Goal: Check status: Check status

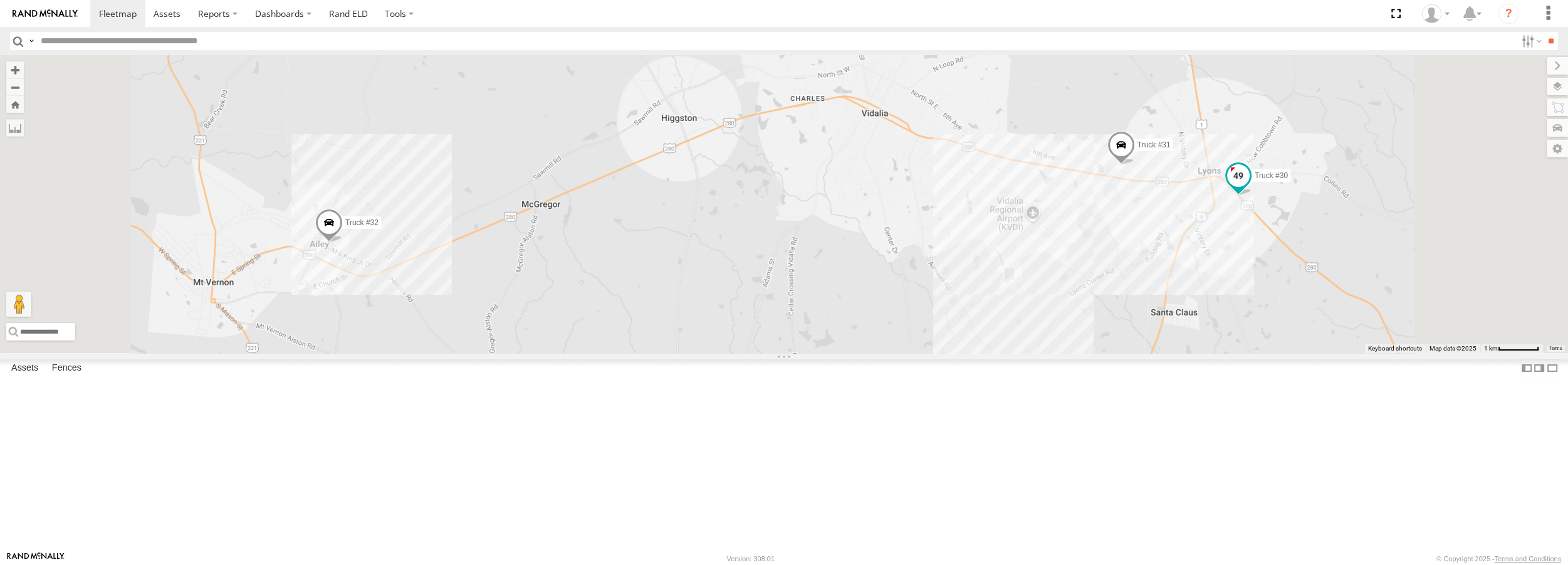
click at [1250, 187] on span at bounding box center [1238, 176] width 23 height 23
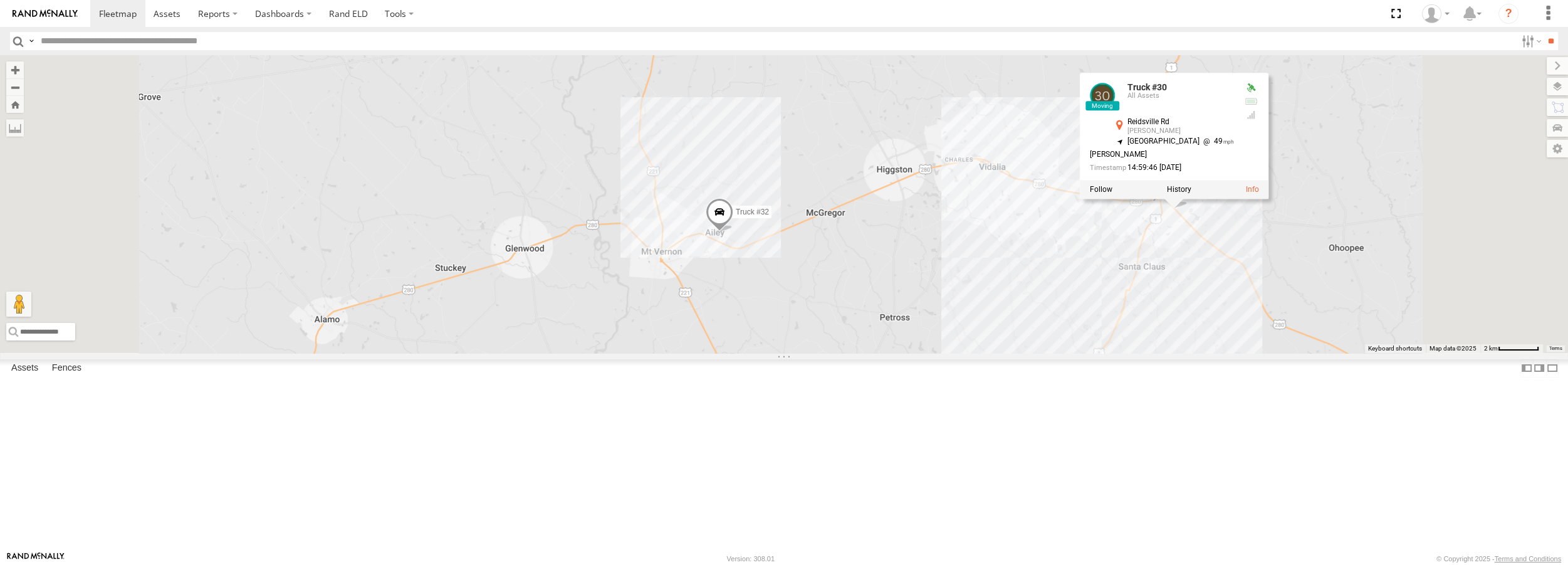
click at [1266, 319] on div "Truck #30 Truck #31 Truck #32 Truck #30 All Assets Reidsville Rd Lyons 32.19859…" at bounding box center [784, 203] width 1568 height 297
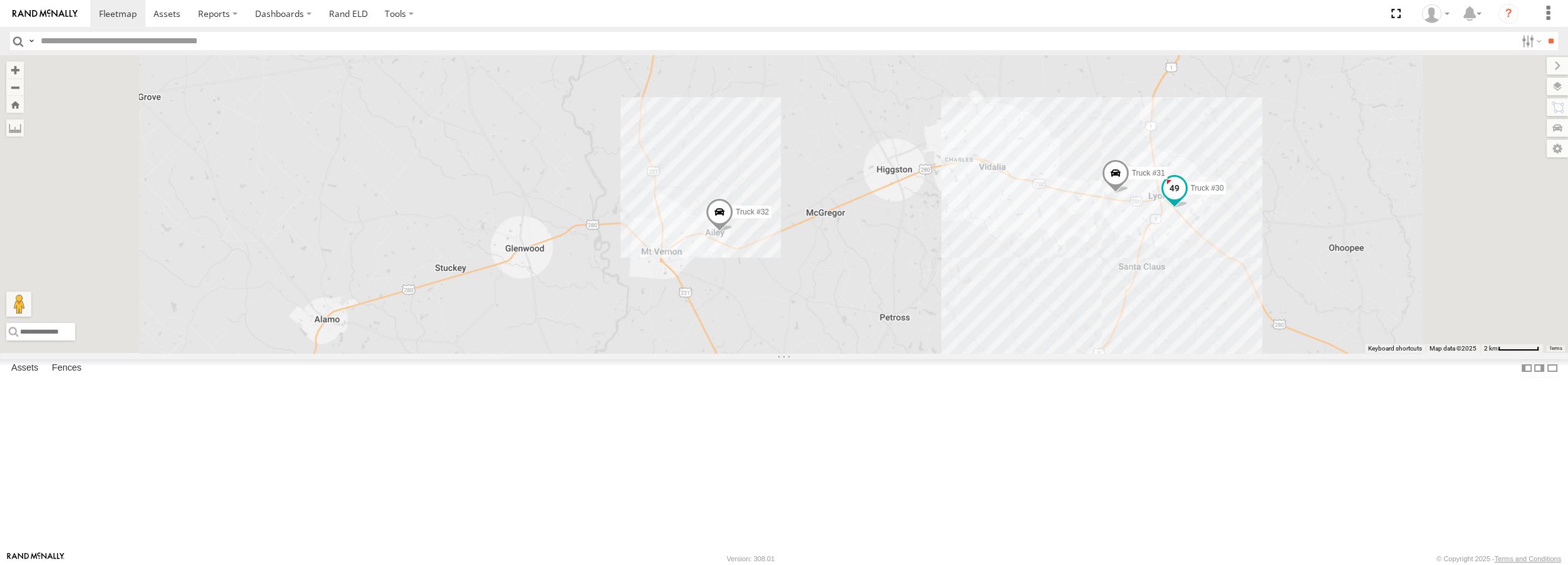
click at [1186, 199] on span at bounding box center [1174, 188] width 23 height 23
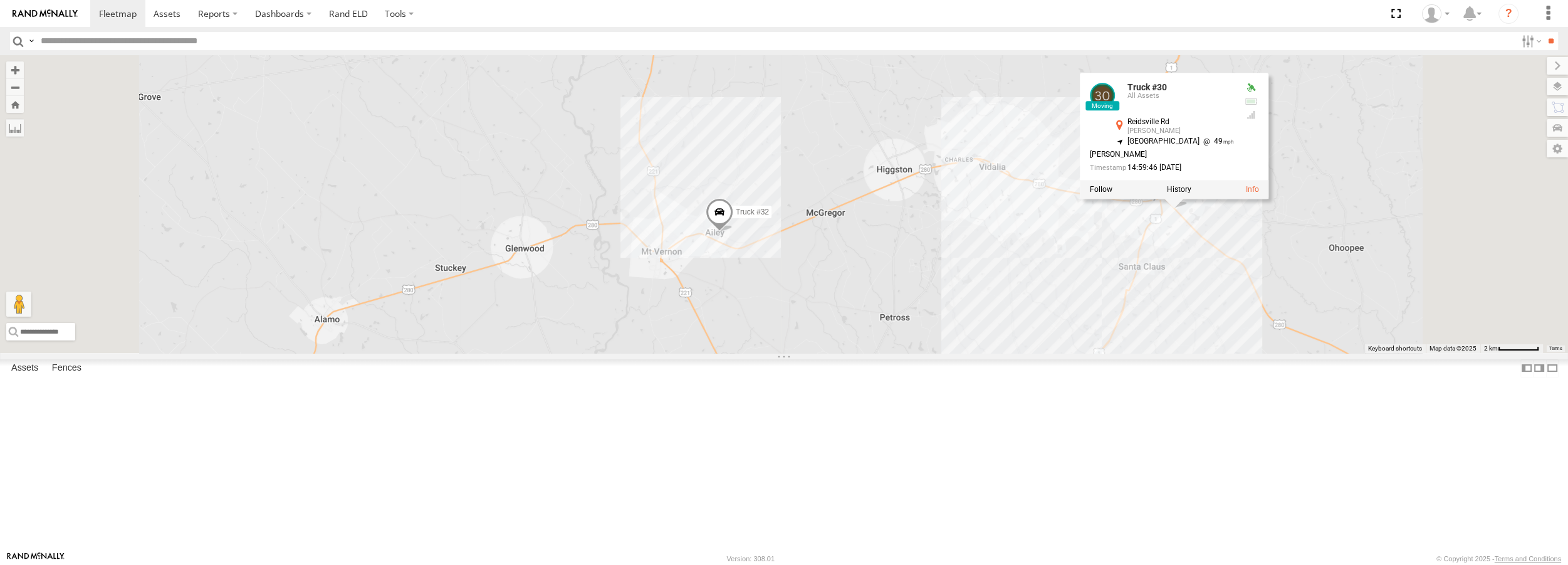
click at [1270, 199] on div at bounding box center [1174, 189] width 189 height 19
click at [1113, 194] on label at bounding box center [1101, 189] width 23 height 9
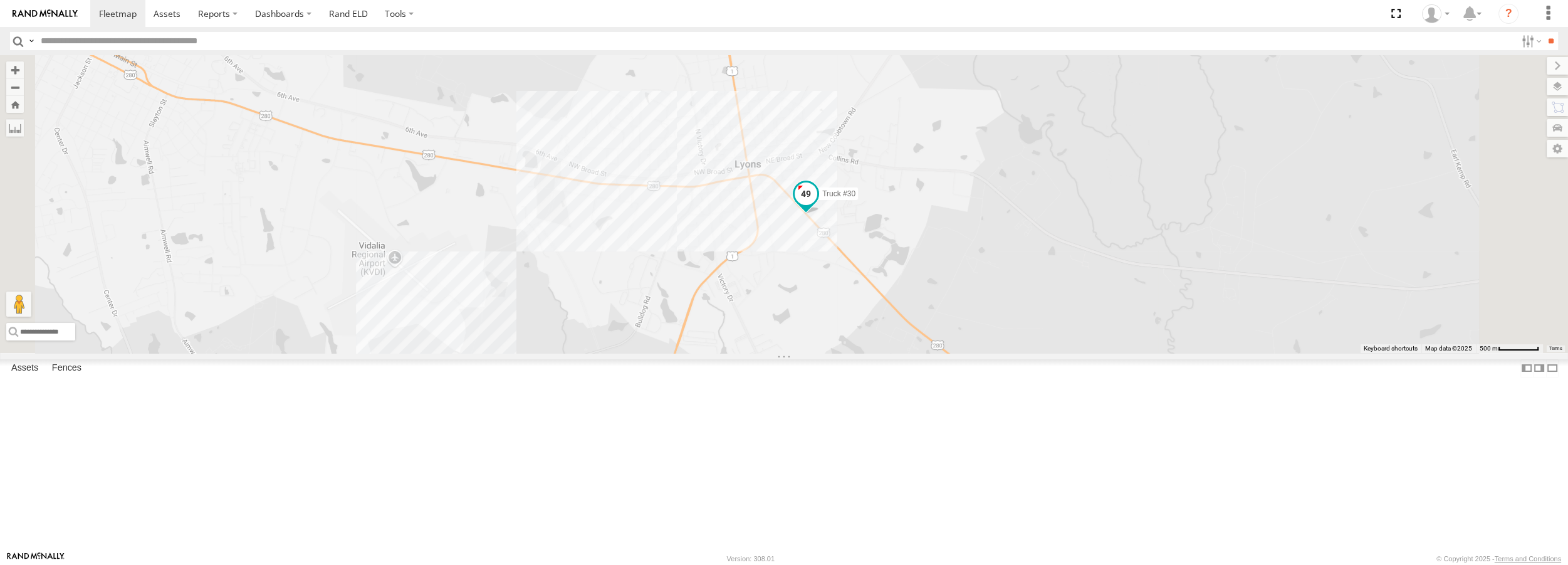
click at [817, 205] on span at bounding box center [806, 194] width 23 height 23
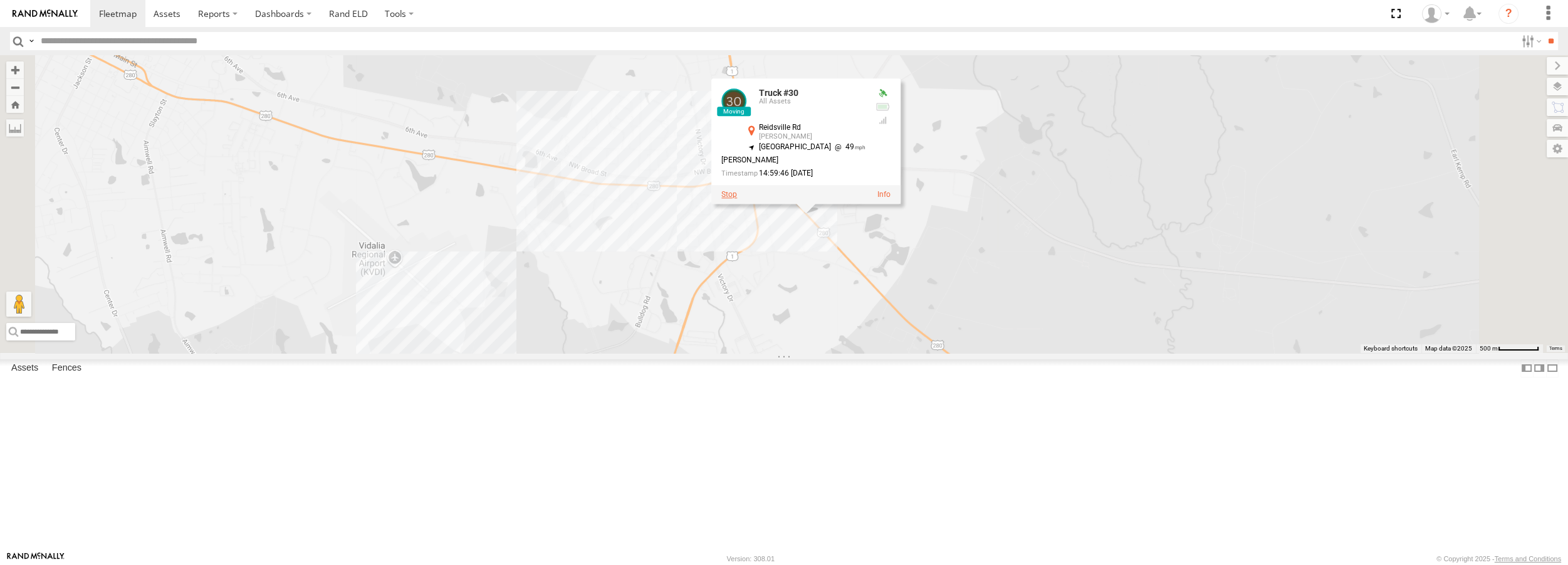
click at [737, 199] on label at bounding box center [729, 195] width 16 height 9
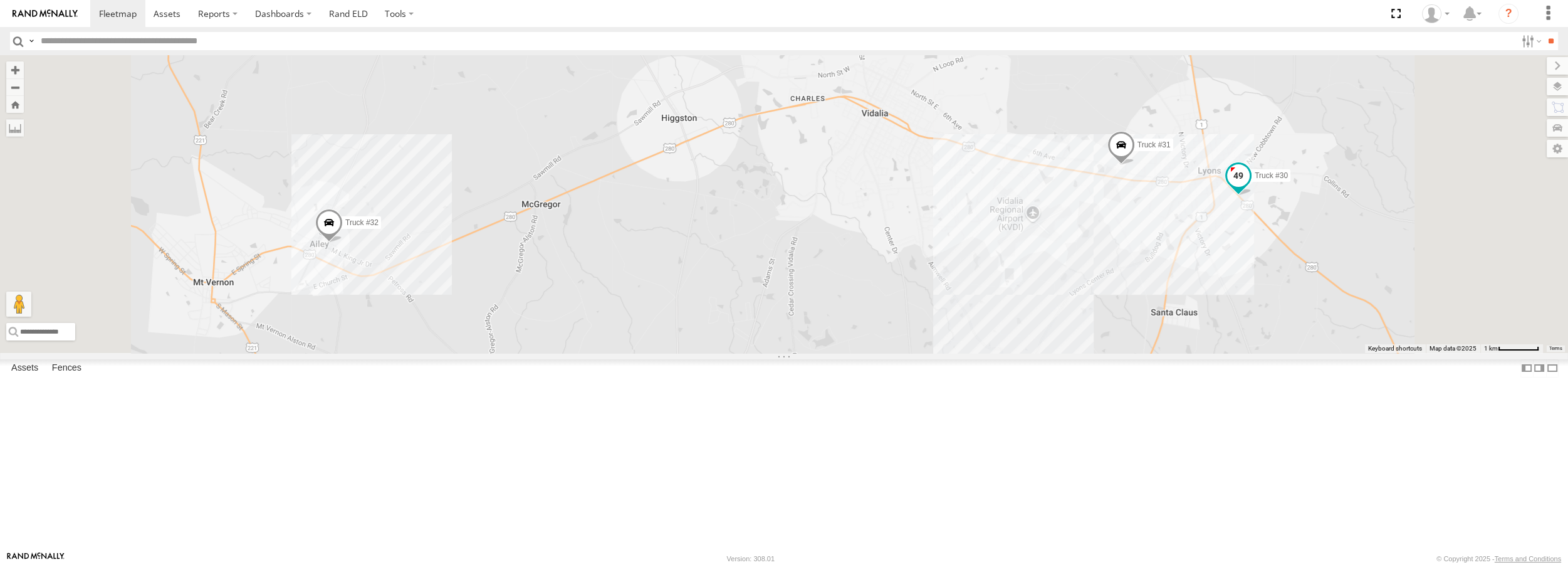
click at [1288, 180] on span "Truck #30" at bounding box center [1271, 175] width 33 height 9
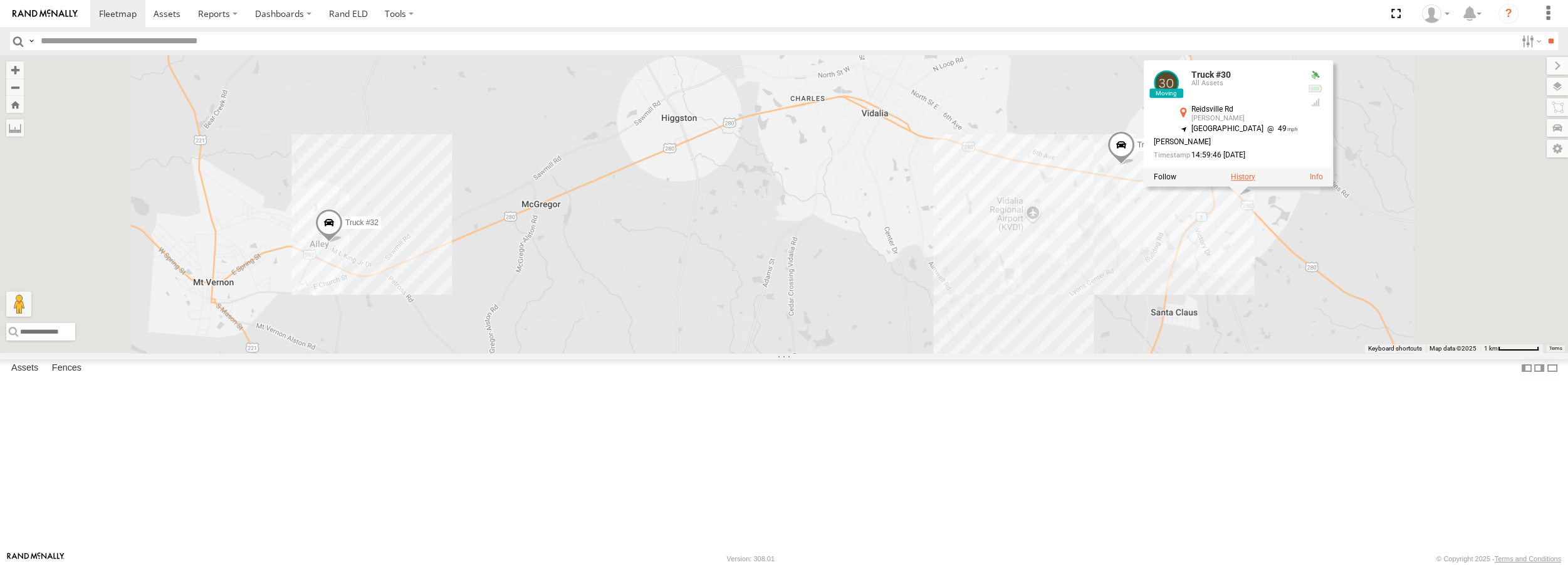
click at [1255, 181] on label at bounding box center [1243, 177] width 24 height 9
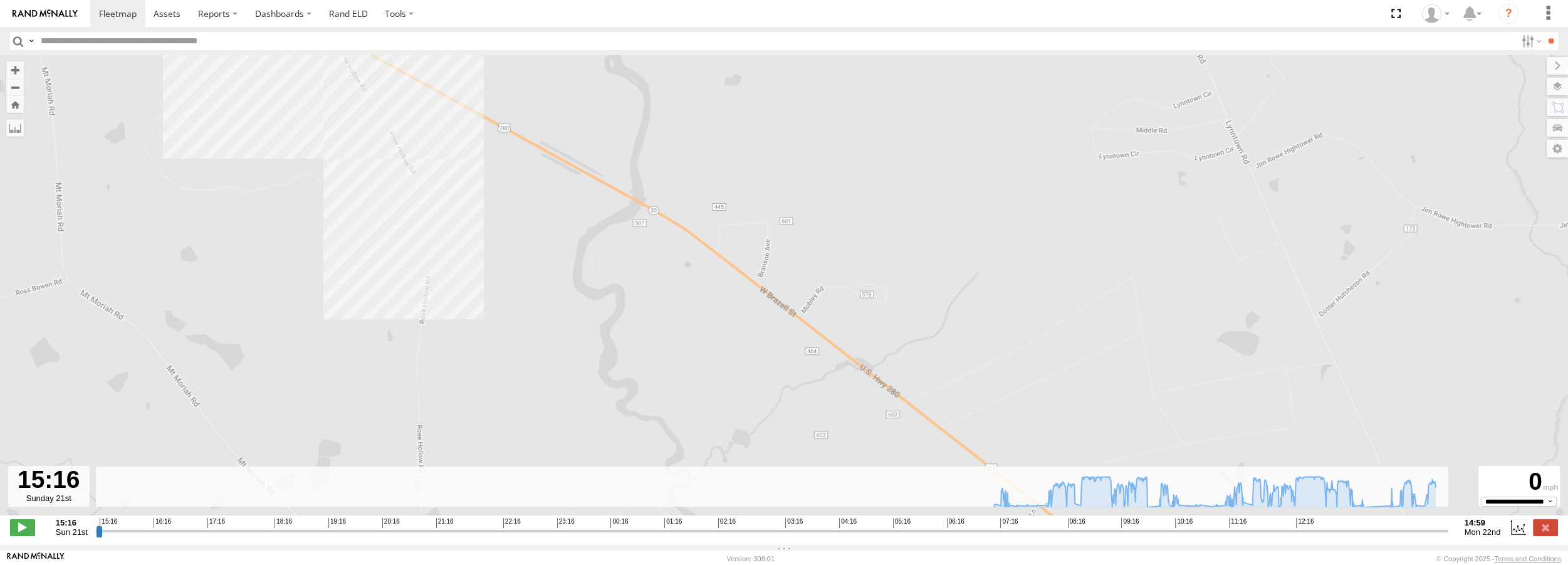
drag, startPoint x: 313, startPoint y: 397, endPoint x: 351, endPoint y: 239, distance: 162.5
click at [351, 239] on div "Truck #30 07:23 Mon 14:02 Mon" at bounding box center [784, 292] width 1568 height 474
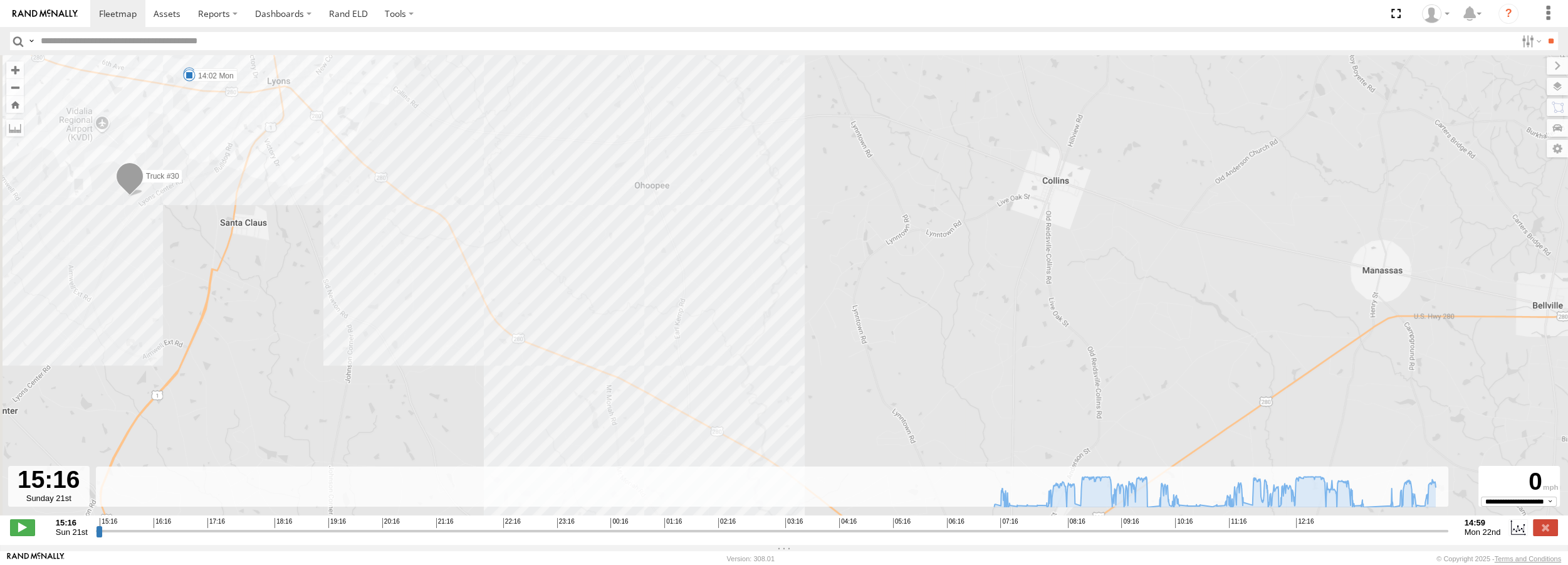
drag, startPoint x: 311, startPoint y: 179, endPoint x: 426, endPoint y: 242, distance: 131.1
click at [426, 242] on div "Truck #30 07:23 Mon 14:02 Mon" at bounding box center [784, 292] width 1568 height 474
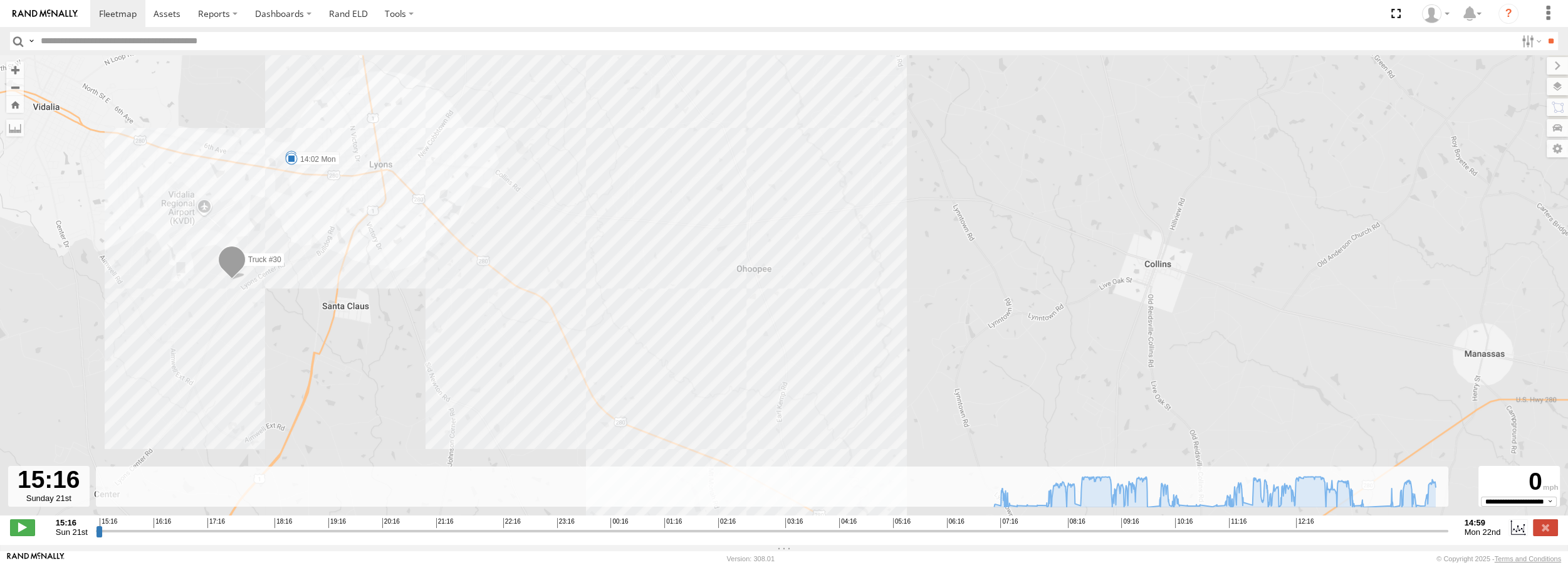
drag, startPoint x: 241, startPoint y: 128, endPoint x: 343, endPoint y: 212, distance: 132.1
click at [343, 212] on div "Truck #30 07:23 Mon 14:02 Mon" at bounding box center [784, 292] width 1568 height 474
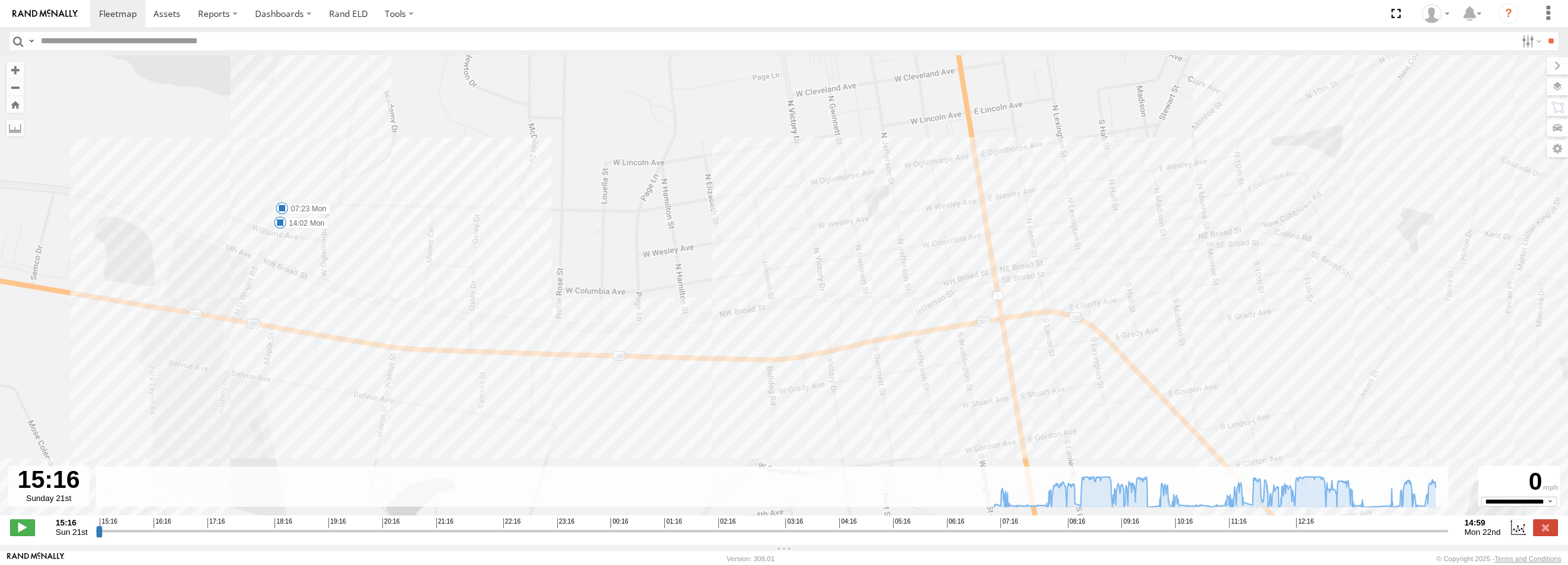
click at [374, 266] on div "Truck #30 07:23 Mon 14:02 Mon" at bounding box center [784, 292] width 1568 height 474
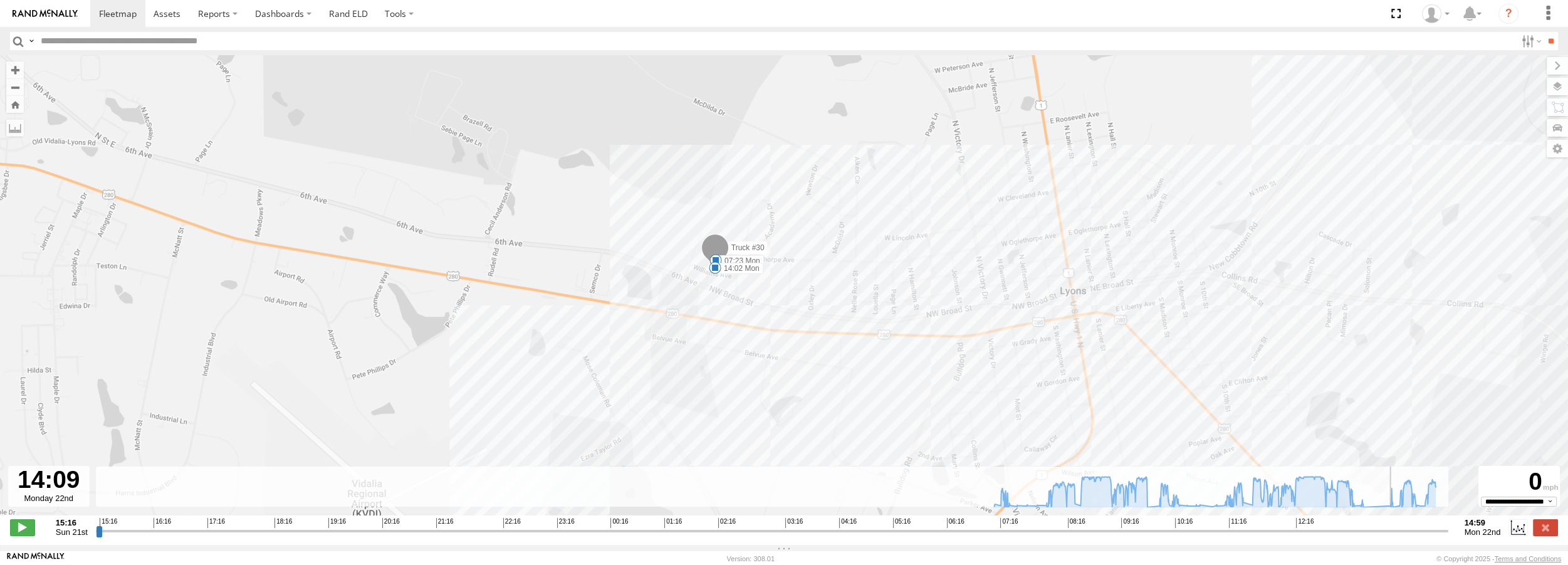
drag, startPoint x: 100, startPoint y: 539, endPoint x: 1397, endPoint y: 541, distance: 1297.0
click at [1397, 537] on input "range" at bounding box center [772, 530] width 1352 height 12
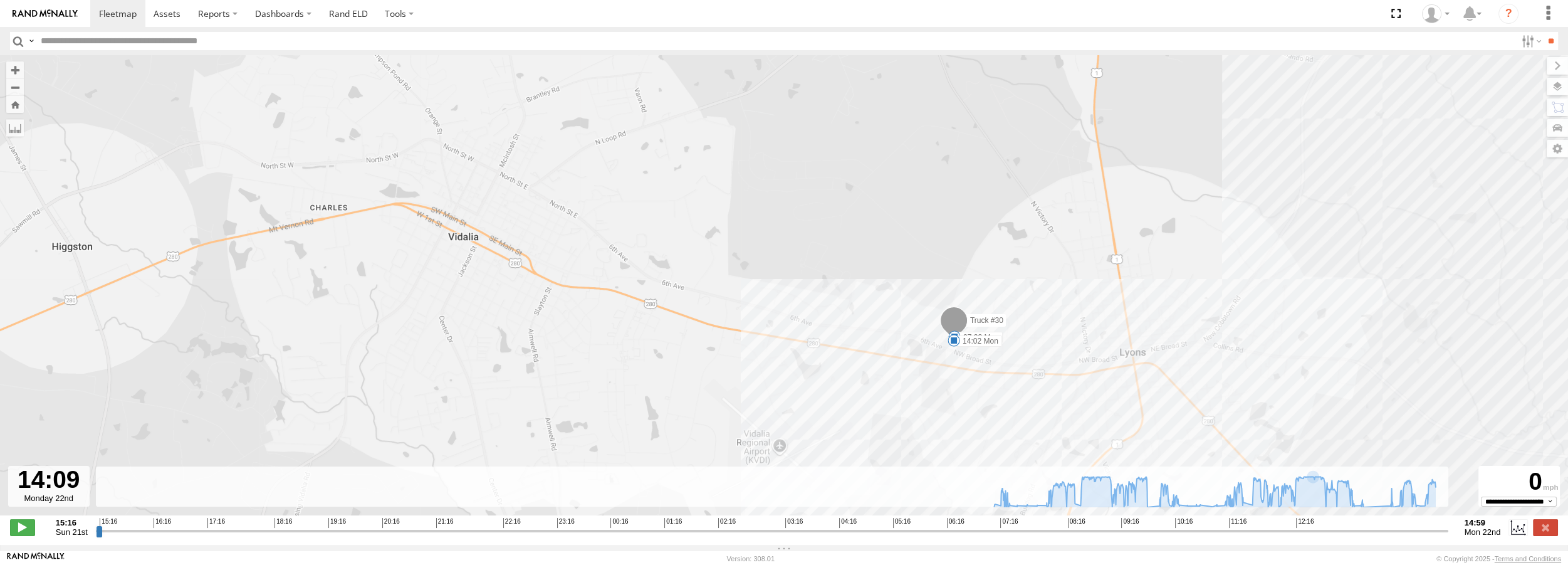
click at [1410, 526] on div "15:16 16:16 17:16 18:16 19:16 20:16 21:16 22:16 23:16 00:16 01:16 02:16 03:16 0…" at bounding box center [772, 522] width 1344 height 9
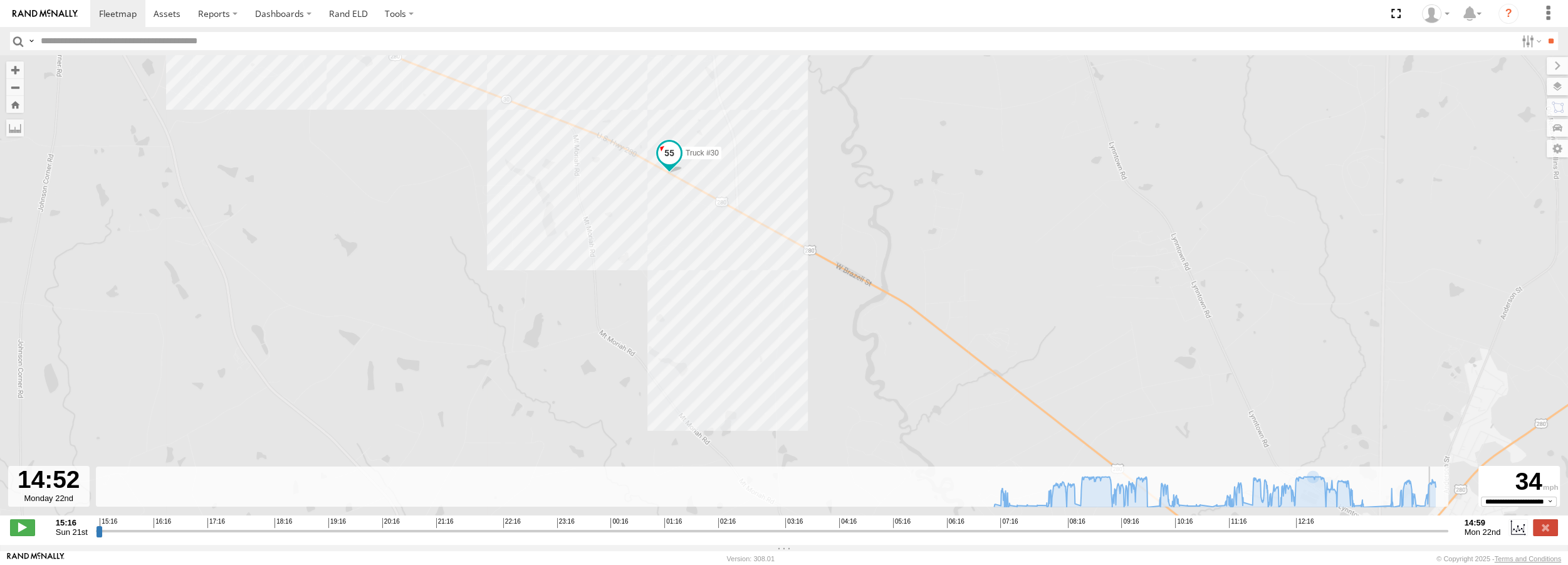
drag, startPoint x: 1398, startPoint y: 538, endPoint x: 1448, endPoint y: 518, distance: 53.9
type input "**********"
click at [1448, 530] on input "range" at bounding box center [772, 530] width 1352 height 12
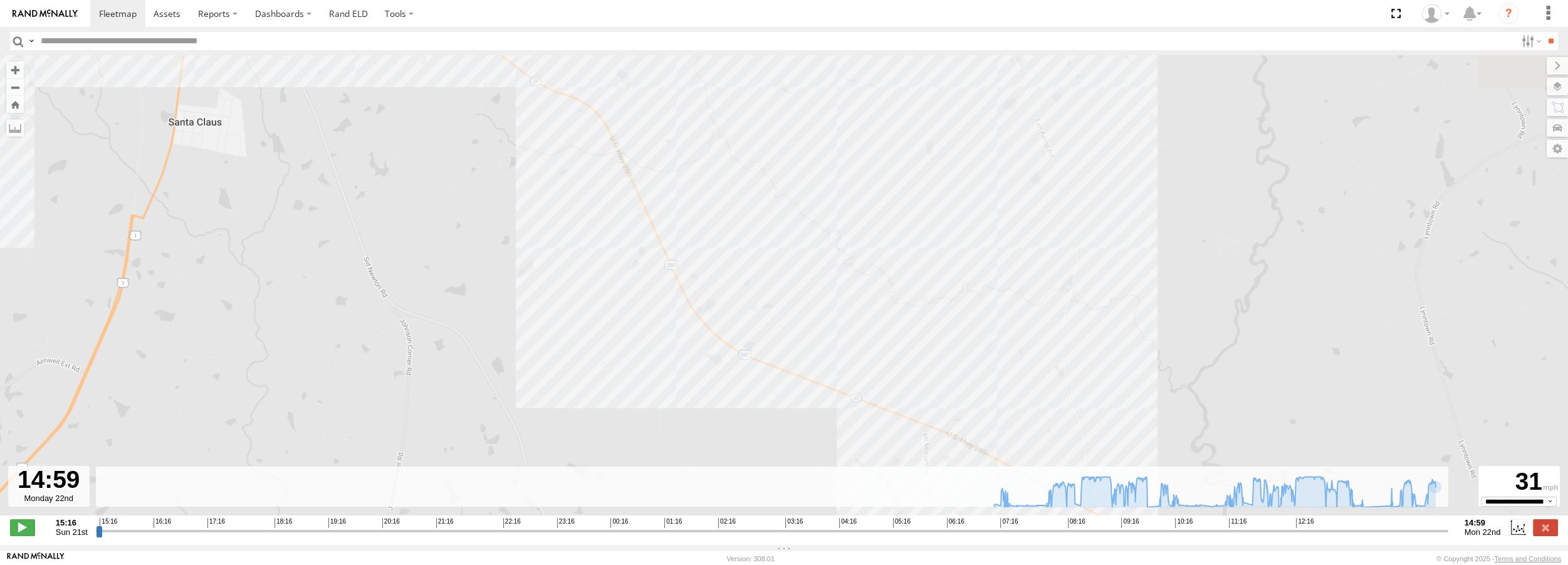
click at [1302, 303] on div "Truck #30 07:23 Mon 14:02 Mon" at bounding box center [784, 292] width 1568 height 474
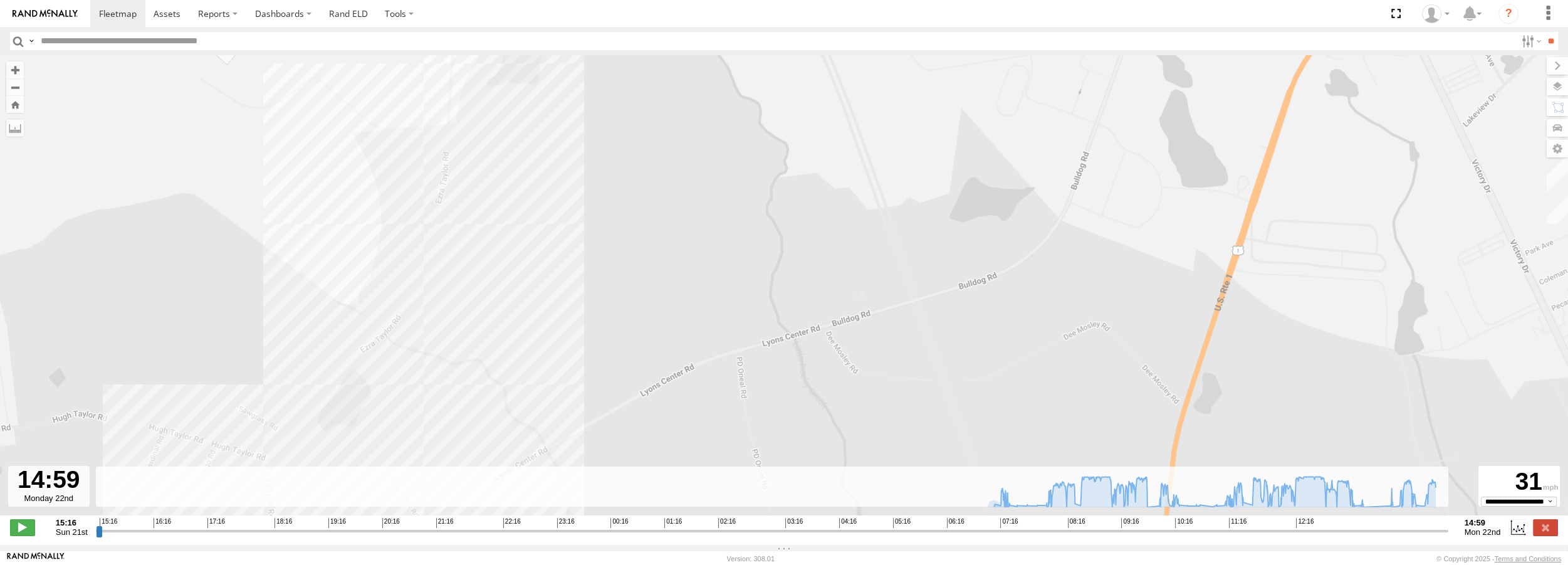
drag, startPoint x: 363, startPoint y: 429, endPoint x: 561, endPoint y: 292, distance: 240.8
click at [561, 292] on div "Truck #30 07:23 Mon 14:02 Mon" at bounding box center [784, 292] width 1568 height 474
drag, startPoint x: 451, startPoint y: 378, endPoint x: 529, endPoint y: 312, distance: 102.2
click at [529, 312] on div "Truck #30 07:23 Mon 14:02 Mon" at bounding box center [784, 292] width 1568 height 474
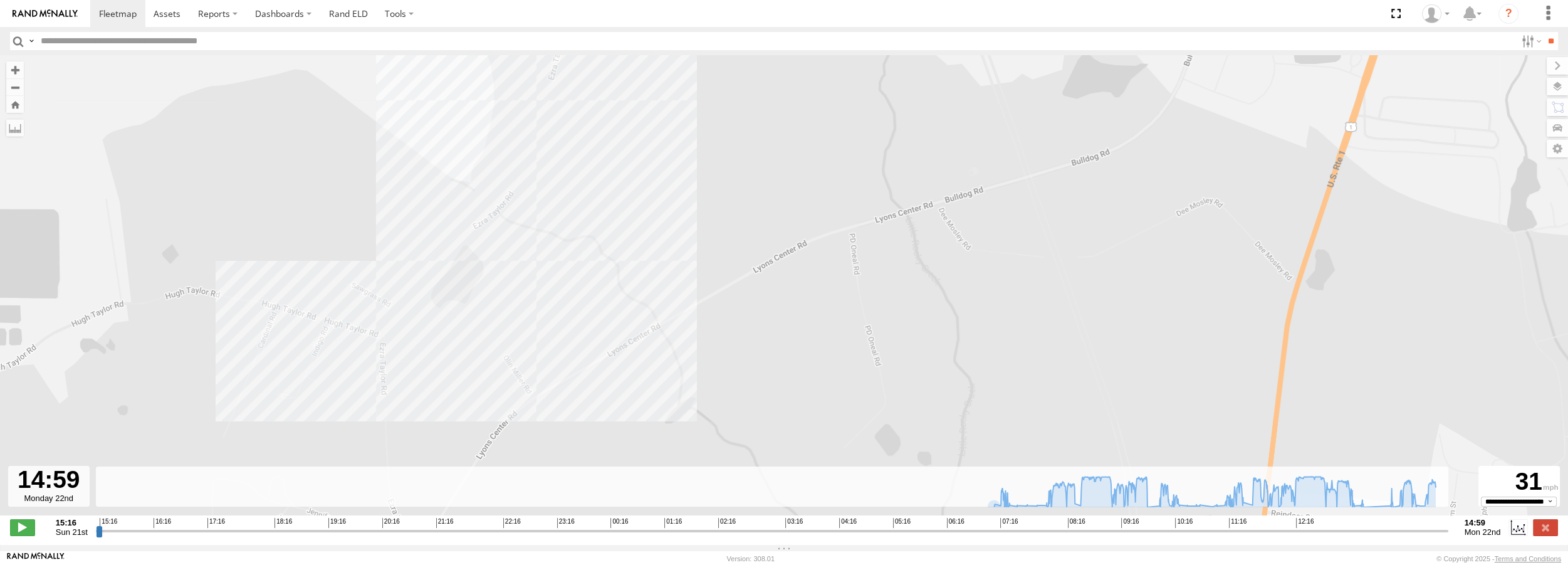
drag, startPoint x: 421, startPoint y: 376, endPoint x: 534, endPoint y: 252, distance: 167.8
click at [534, 252] on div "Truck #30 07:23 Mon 14:02 Mon" at bounding box center [784, 292] width 1568 height 474
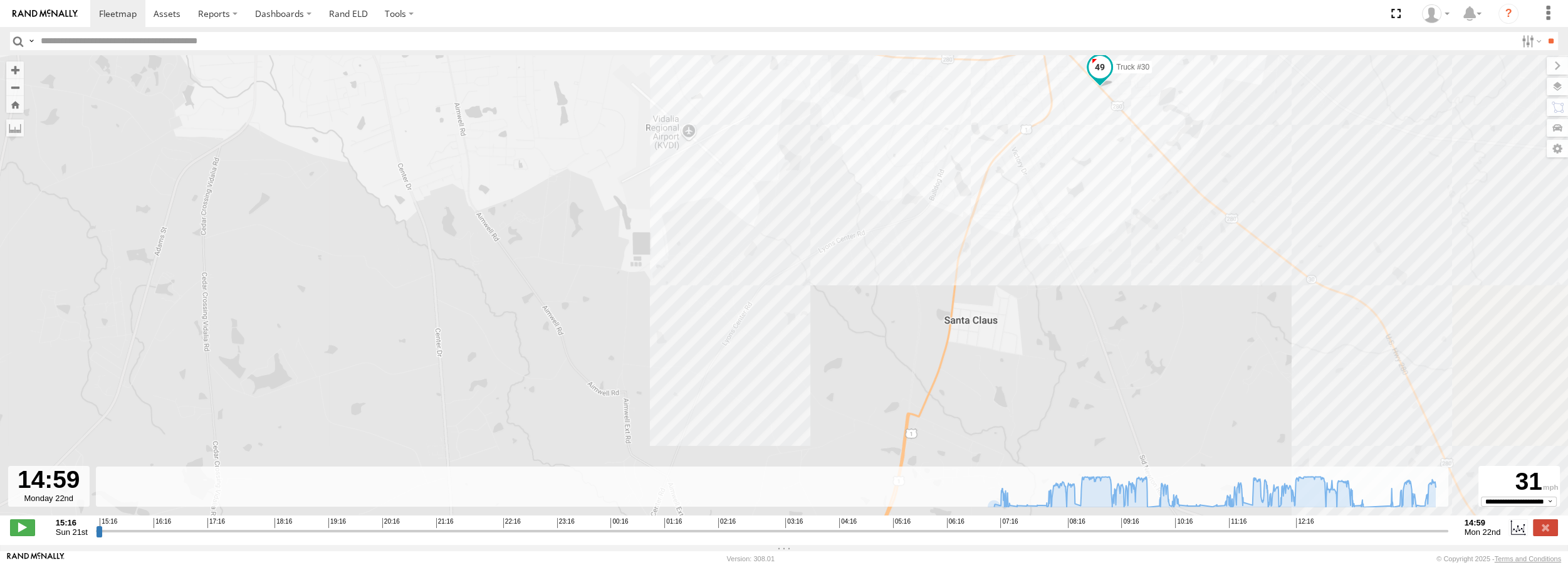
drag, startPoint x: 1250, startPoint y: 334, endPoint x: 870, endPoint y: 232, distance: 393.5
click at [870, 232] on div "Truck #30 07:23 Mon 14:02 Mon" at bounding box center [784, 292] width 1568 height 474
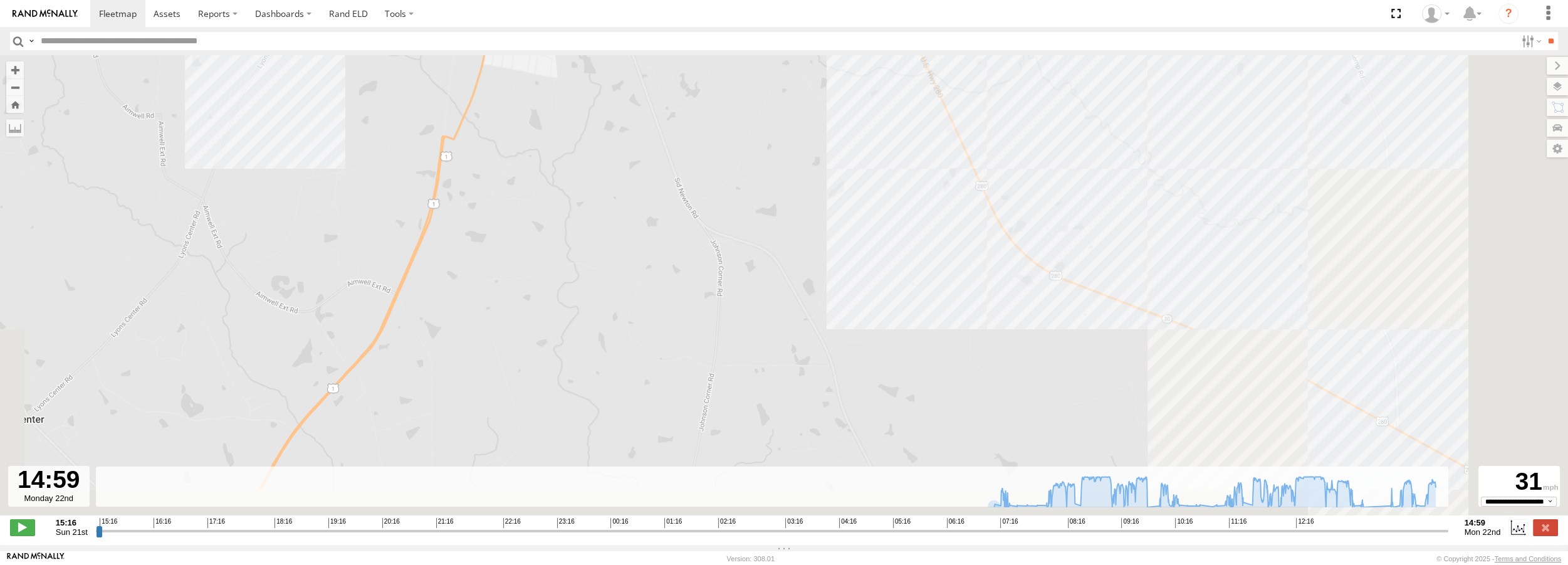
drag, startPoint x: 1144, startPoint y: 318, endPoint x: 732, endPoint y: 90, distance: 470.9
click at [732, 90] on div "Truck #30 07:23 Mon 14:02 Mon" at bounding box center [784, 292] width 1568 height 474
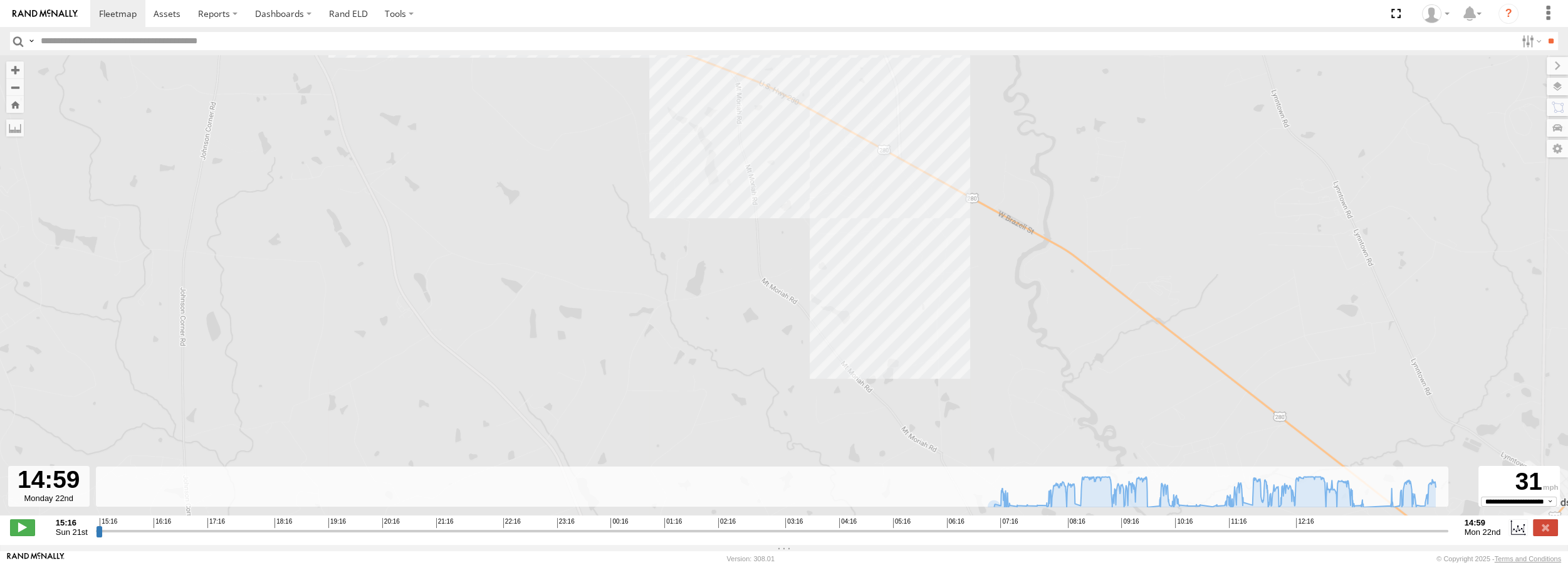
drag, startPoint x: 1257, startPoint y: 327, endPoint x: 843, endPoint y: 110, distance: 467.4
click at [843, 110] on div "Truck #30 07:23 Mon 14:02 Mon" at bounding box center [784, 292] width 1568 height 474
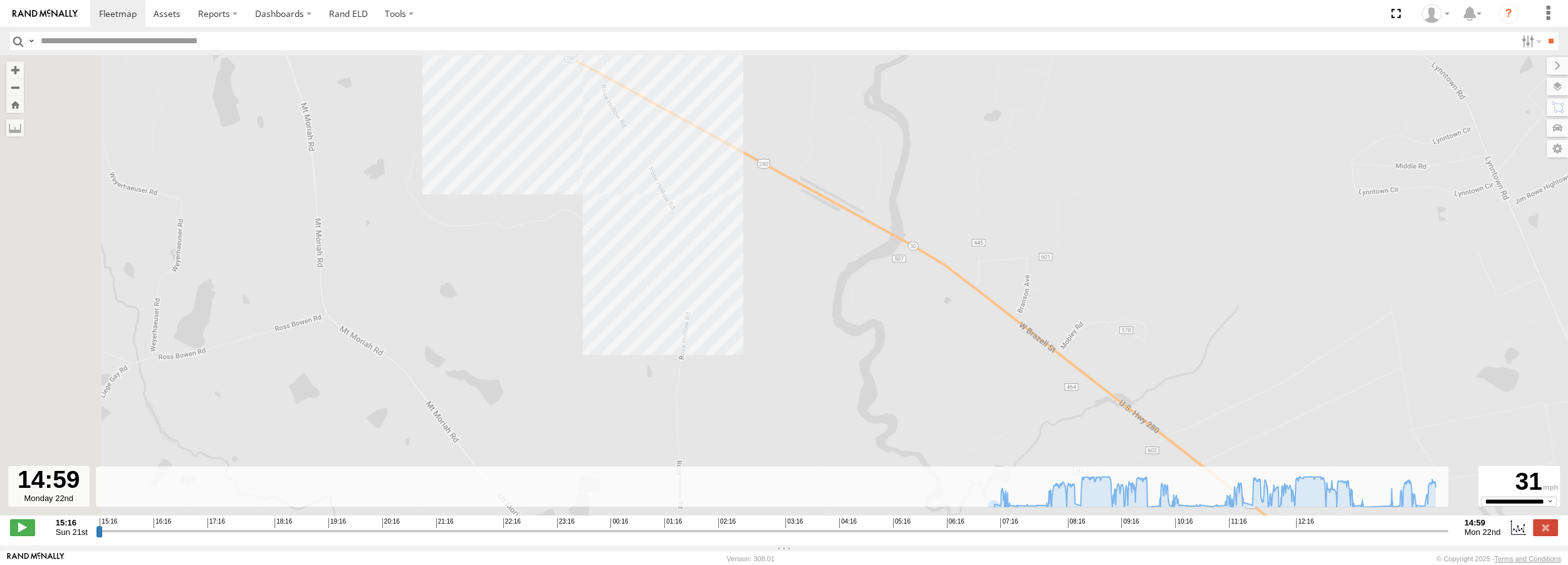
drag, startPoint x: 367, startPoint y: 234, endPoint x: 510, endPoint y: 341, distance: 178.6
click at [510, 341] on div "Truck #30 07:23 Mon 14:02 Mon" at bounding box center [784, 292] width 1568 height 474
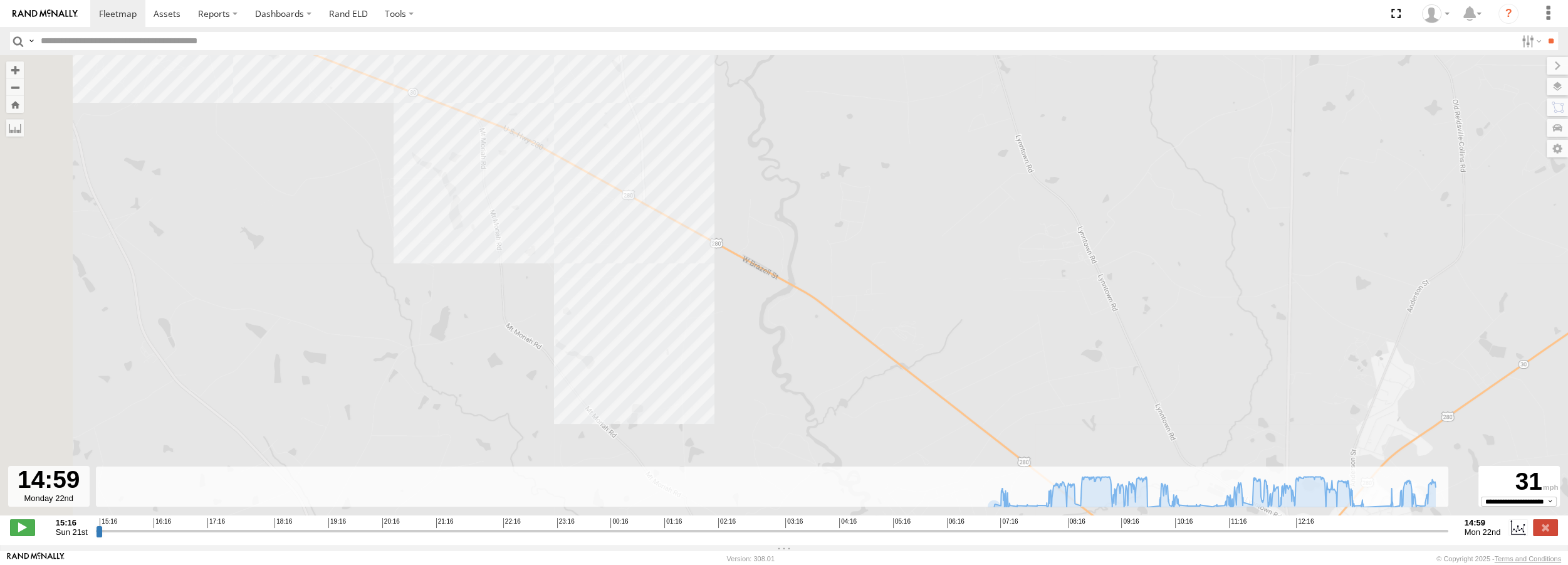
drag, startPoint x: 619, startPoint y: 321, endPoint x: 634, endPoint y: 322, distance: 15.0
click at [634, 322] on div "Truck #30 07:23 Mon 14:02 Mon" at bounding box center [784, 292] width 1568 height 474
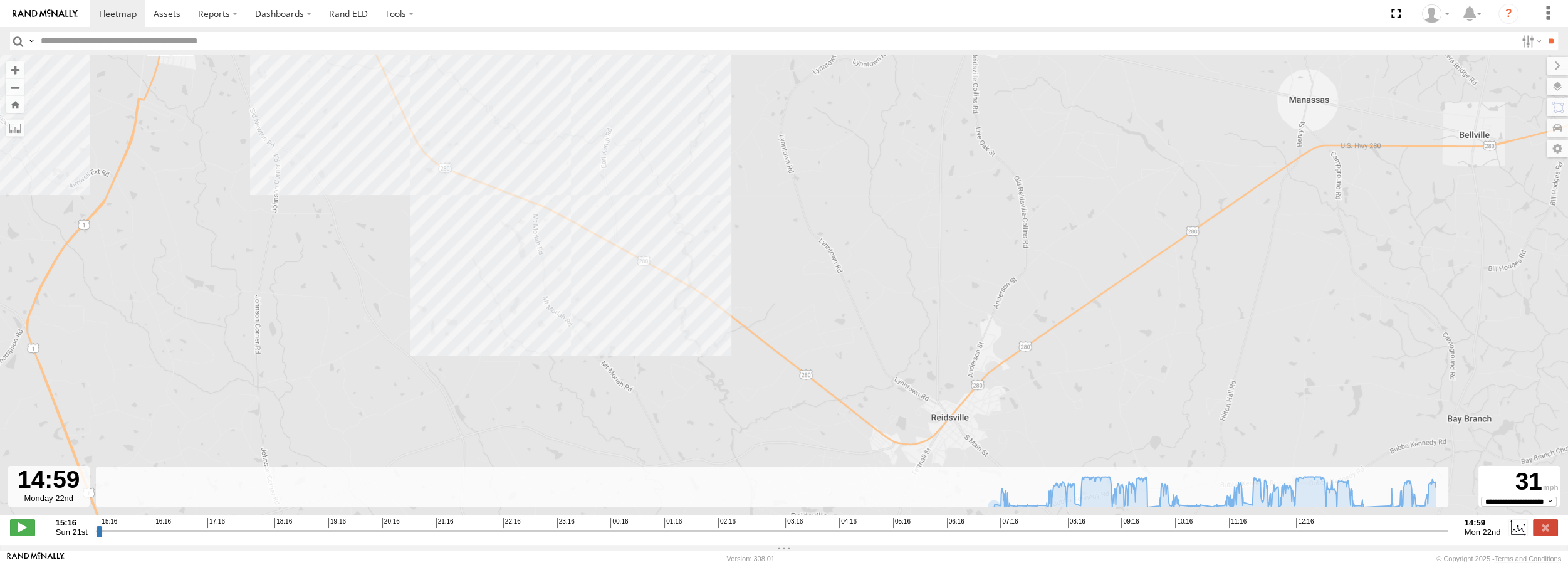
drag, startPoint x: 348, startPoint y: 267, endPoint x: 540, endPoint y: 333, distance: 203.0
click at [540, 333] on div "Truck #30 07:23 Mon 14:02 Mon" at bounding box center [784, 292] width 1568 height 474
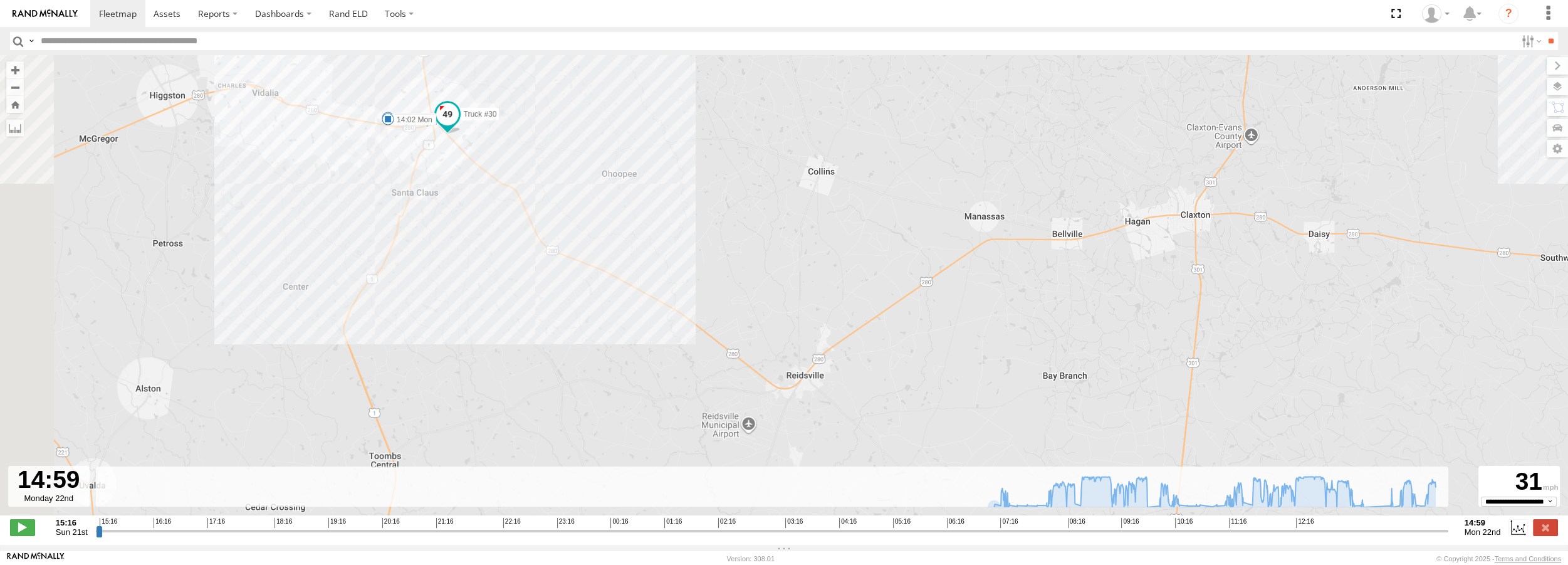
drag, startPoint x: 322, startPoint y: 217, endPoint x: 476, endPoint y: 285, distance: 168.3
click at [476, 285] on div "Truck #30 07:23 Mon 14:02 Mon" at bounding box center [784, 292] width 1568 height 474
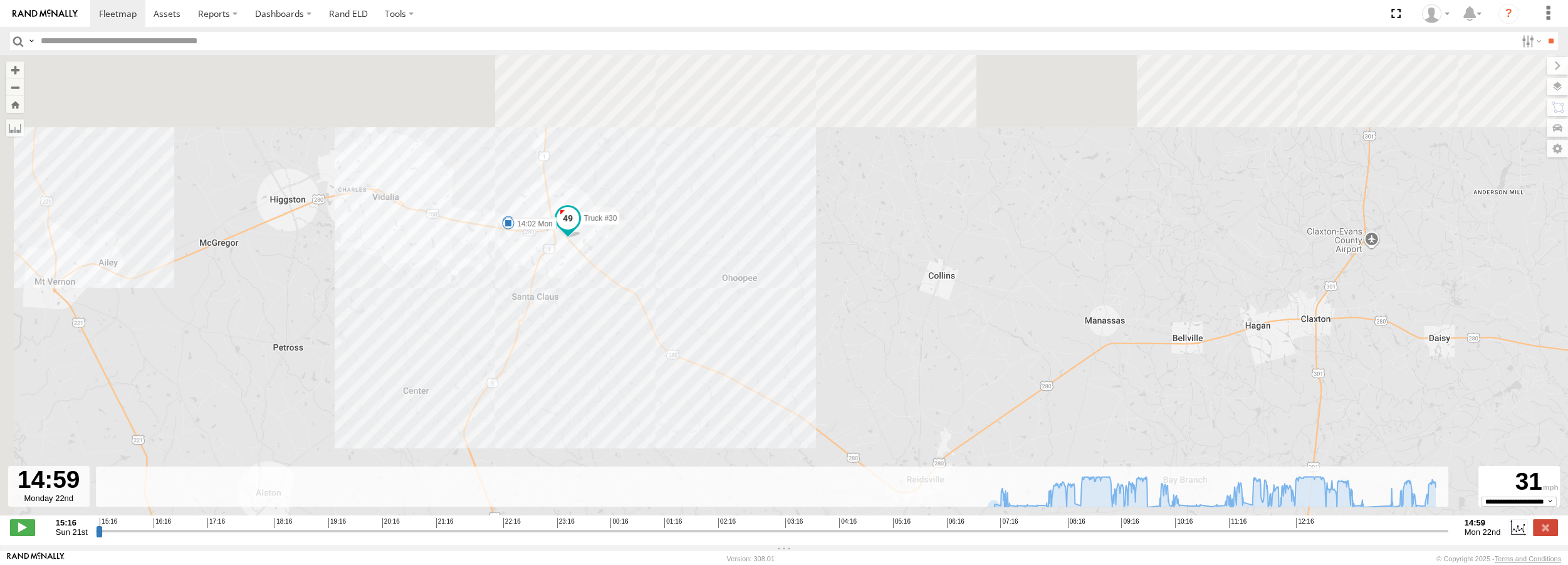
drag, startPoint x: 432, startPoint y: 183, endPoint x: 560, endPoint y: 297, distance: 171.4
click at [560, 297] on div "Truck #30 07:23 Mon 14:02 Mon" at bounding box center [784, 292] width 1568 height 474
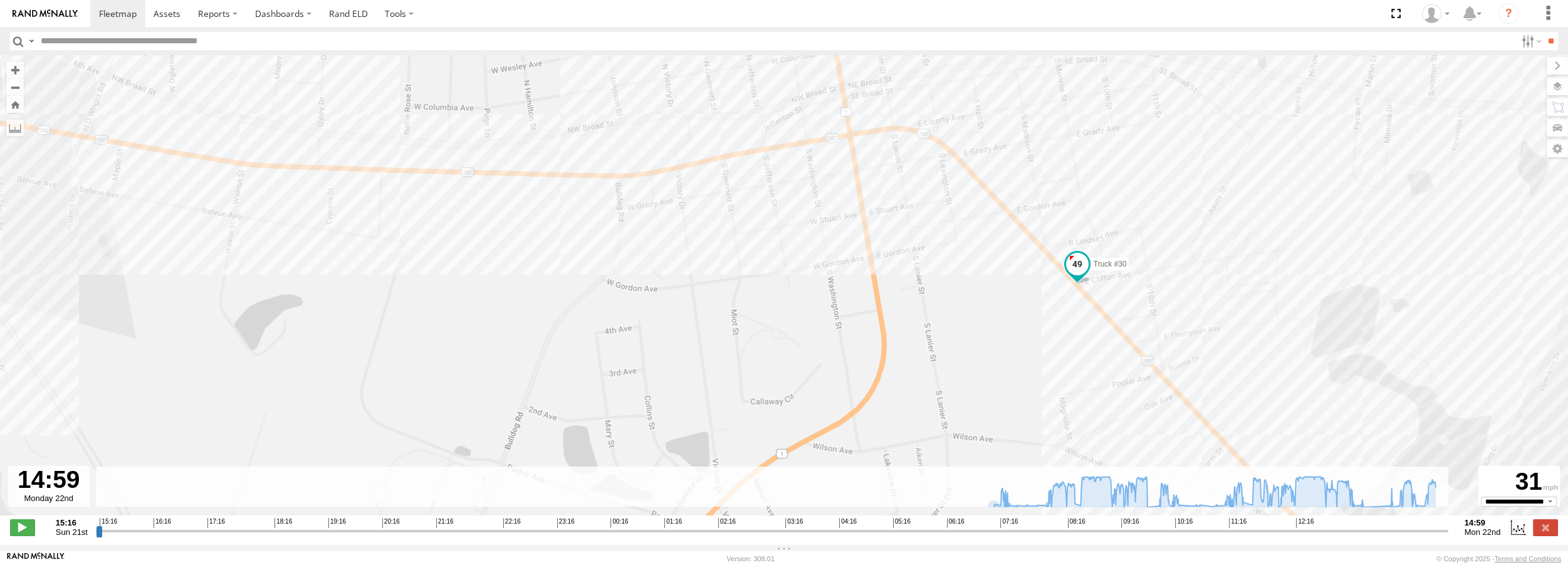
drag, startPoint x: 407, startPoint y: 195, endPoint x: 496, endPoint y: 191, distance: 89.1
click at [814, 241] on div "Truck #30 07:23 Mon 14:02 Mon" at bounding box center [784, 292] width 1568 height 474
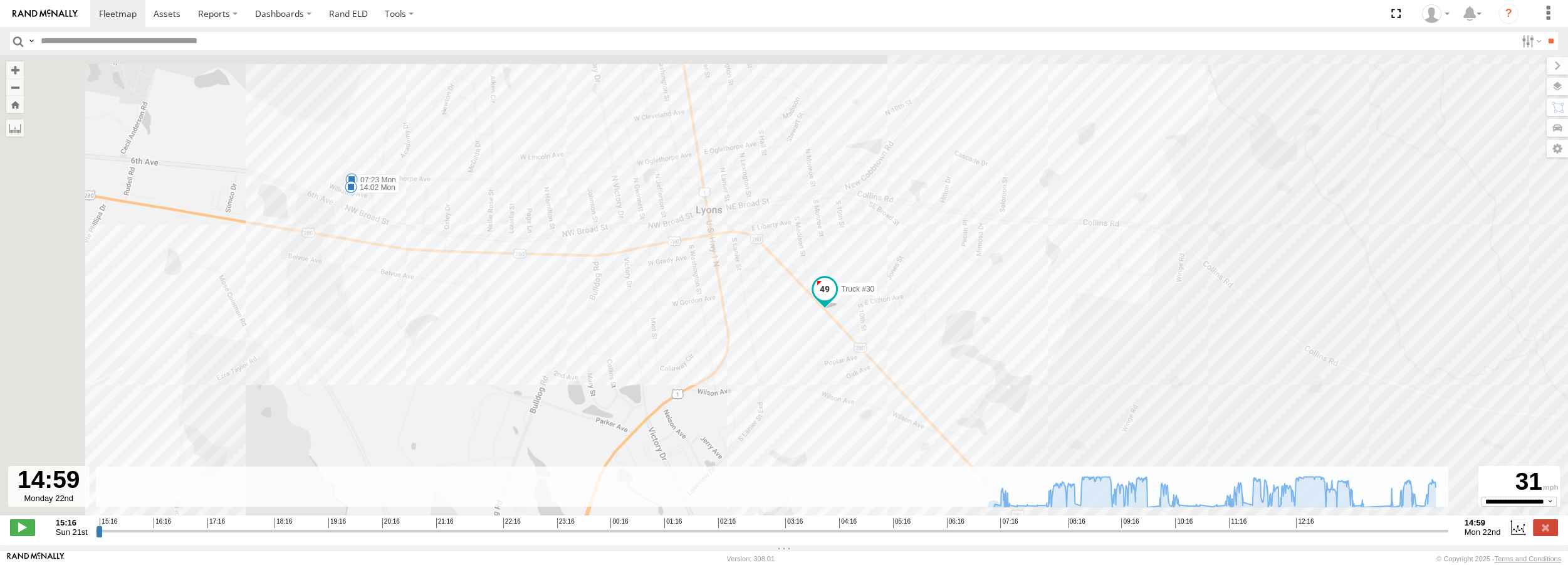
drag, startPoint x: 135, startPoint y: 93, endPoint x: 235, endPoint y: 143, distance: 111.8
click at [235, 143] on div "Truck #30 07:23 Mon 14:02 Mon" at bounding box center [784, 292] width 1568 height 474
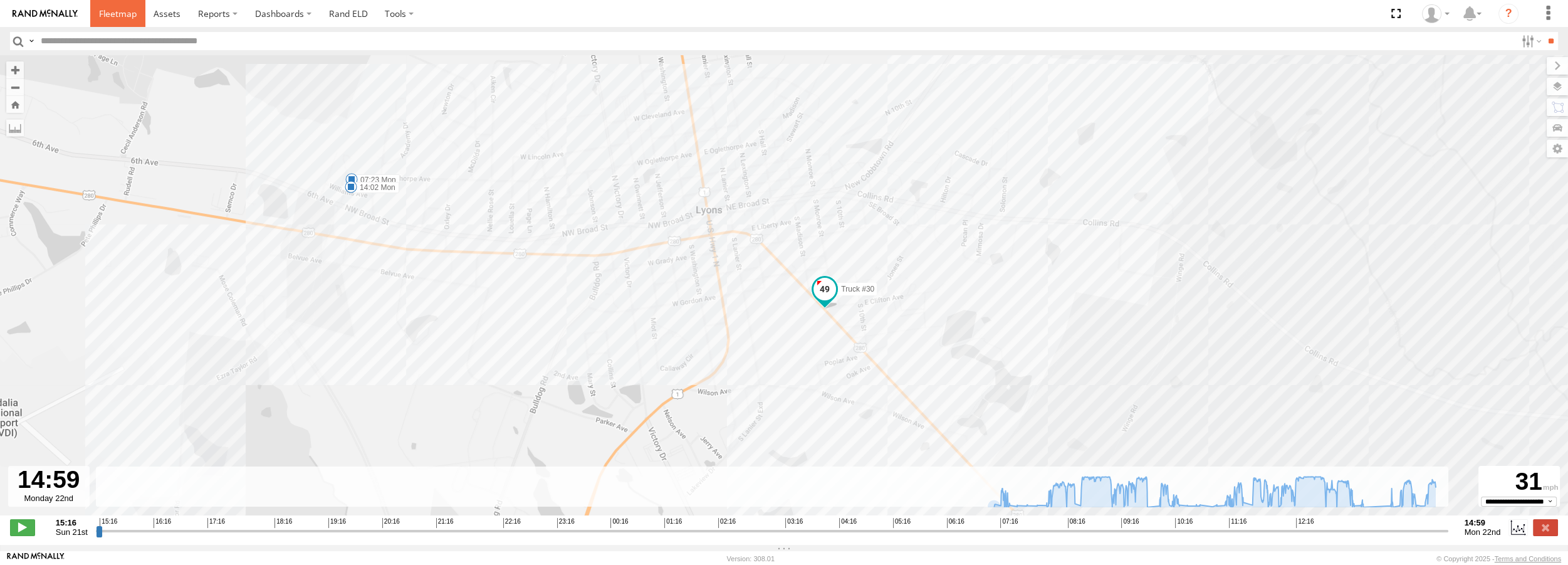
click at [115, 9] on span at bounding box center [118, 13] width 38 height 12
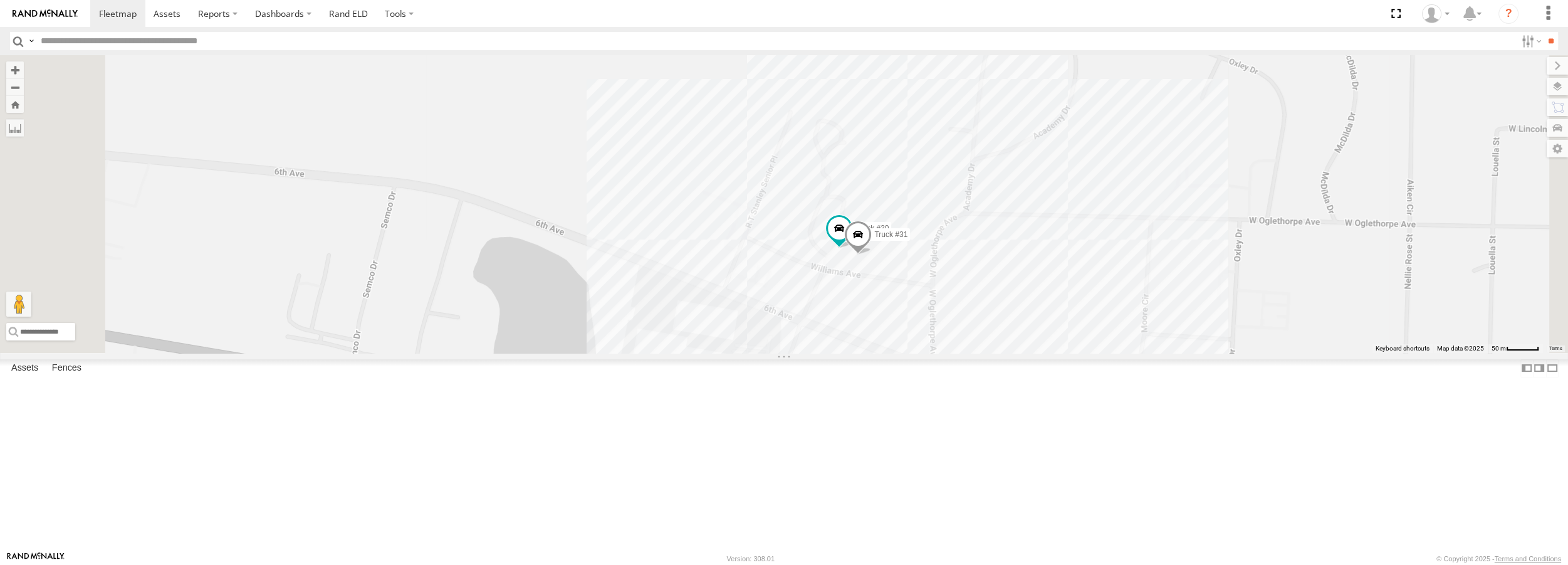
click at [0, 0] on link at bounding box center [0, 0] width 0 height 0
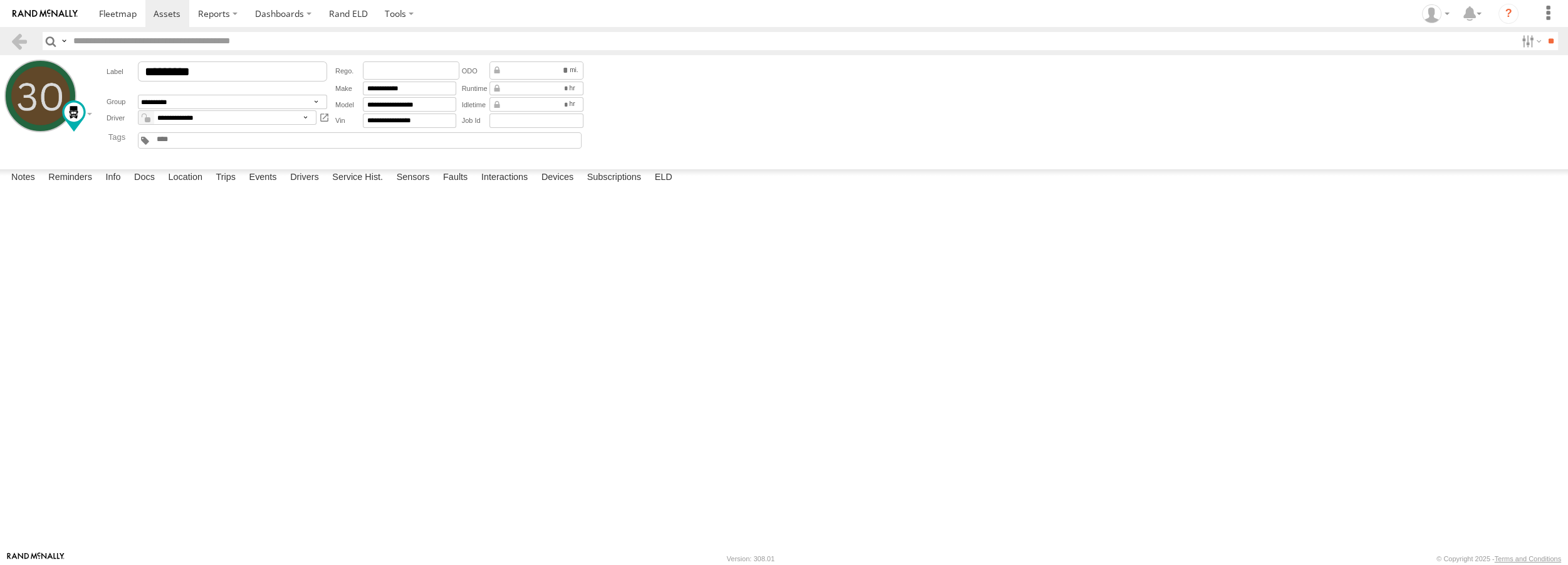
click at [0, 0] on div "Special Instructions" at bounding box center [0, 0] width 0 height 0
click at [0, 0] on div "J1939 Network #1" at bounding box center [0, 0] width 0 height 0
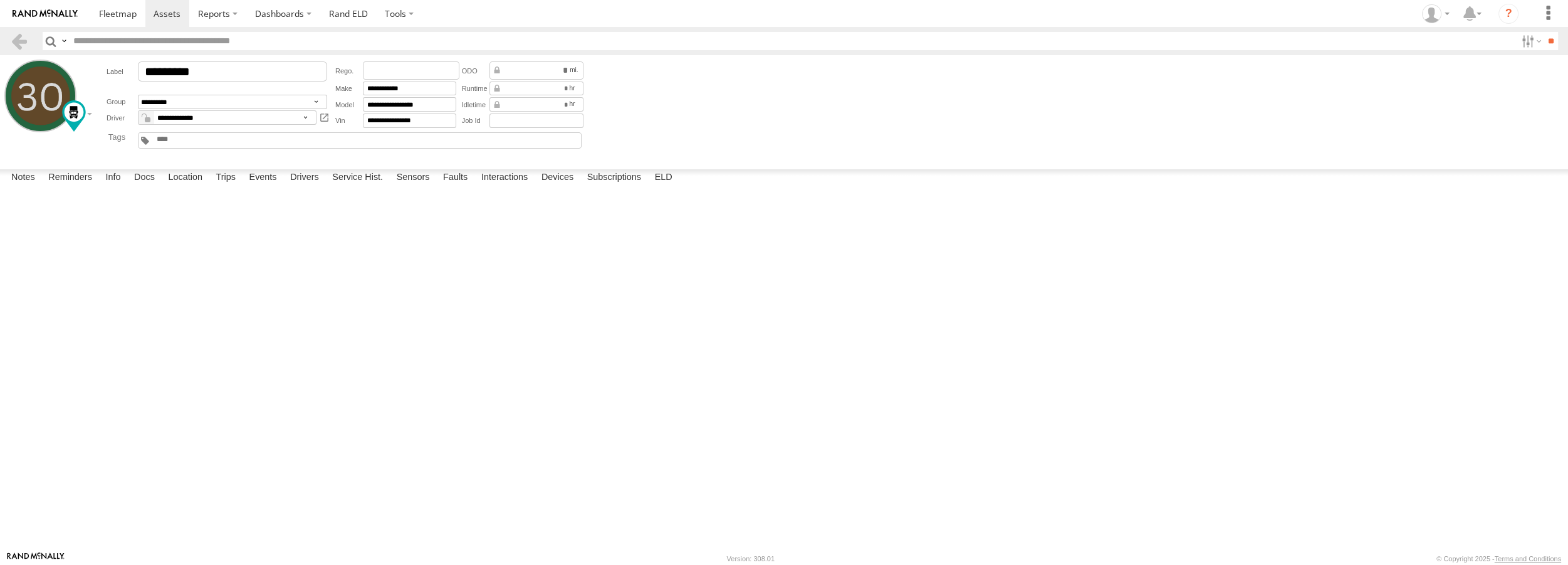
click at [0, 0] on div "Brakes - Drive Axle #2" at bounding box center [0, 0] width 0 height 0
click at [737, 127] on form "**********" at bounding box center [784, 110] width 1559 height 100
click at [0, 0] on div "DateTime Code #Occurence Description Source" at bounding box center [0, 0] width 0 height 0
click at [0, 0] on div "J1939 Network #1" at bounding box center [0, 0] width 0 height 0
click at [0, 0] on label at bounding box center [0, 0] width 0 height 0
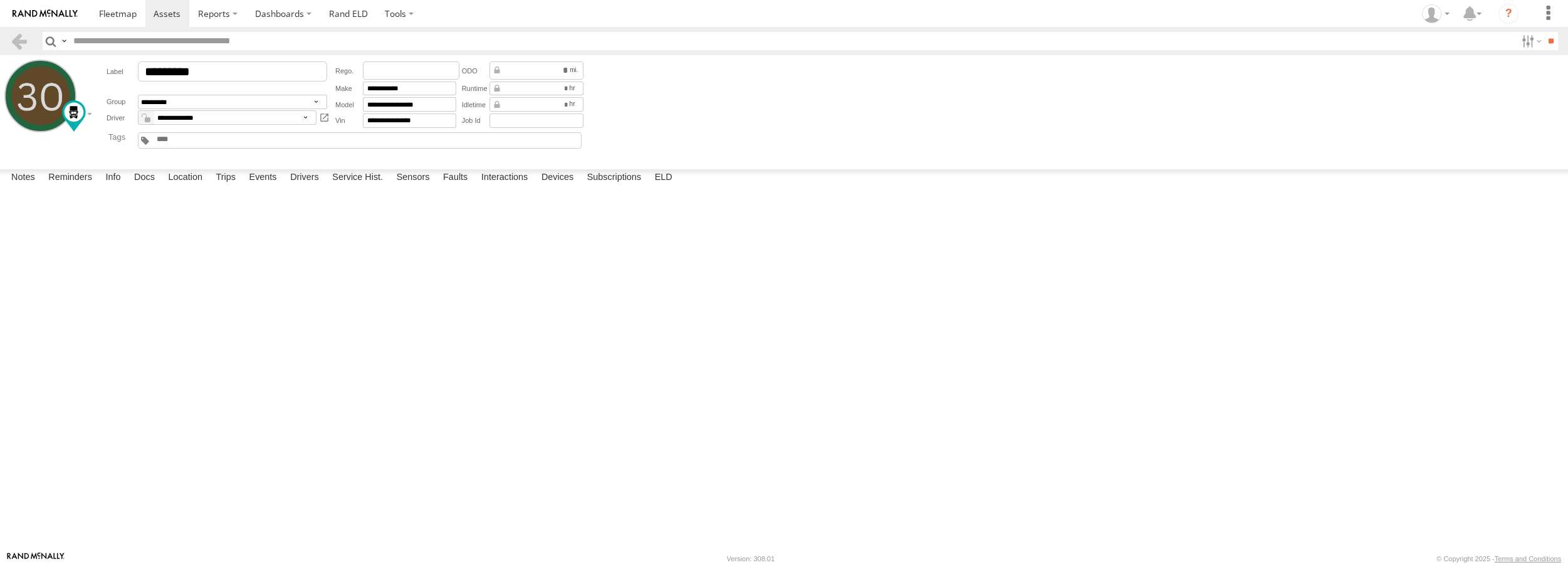
click at [0, 0] on button "Proceed" at bounding box center [0, 0] width 0 height 0
click at [15, 42] on link at bounding box center [19, 41] width 18 height 18
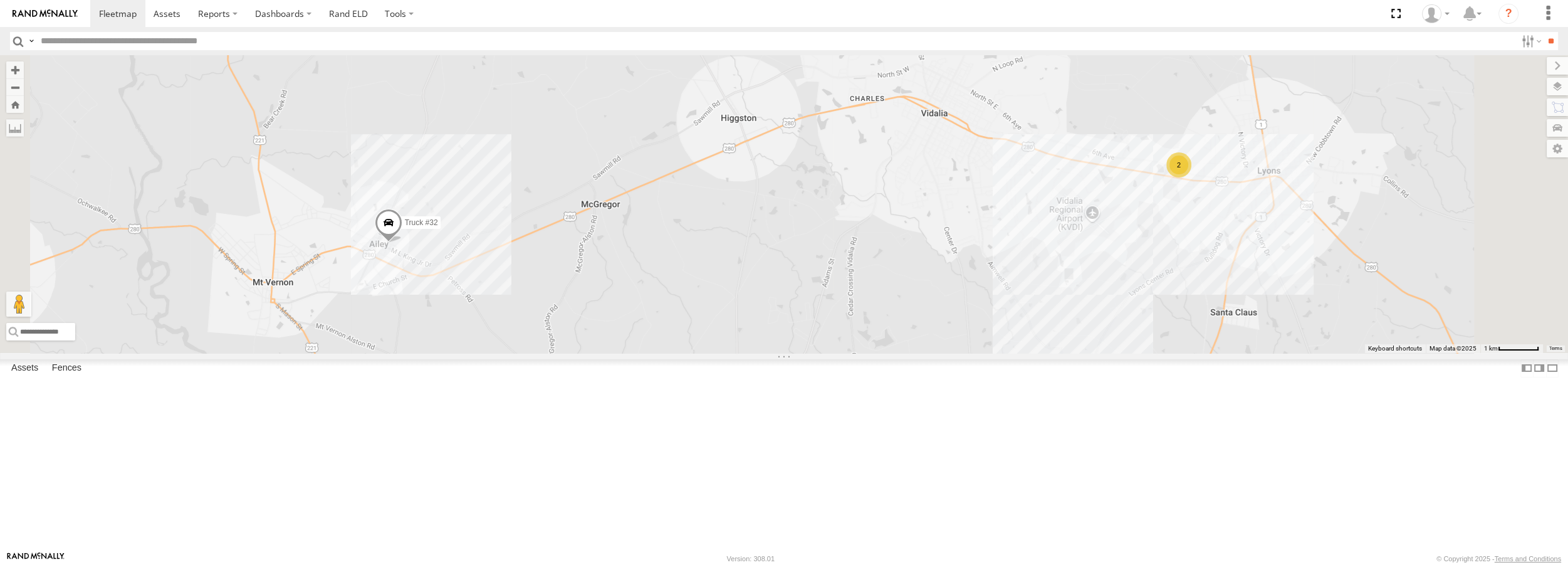
click at [909, 319] on div "2 Truck #32" at bounding box center [784, 203] width 1568 height 297
